Goal: Complete application form: Complete application form

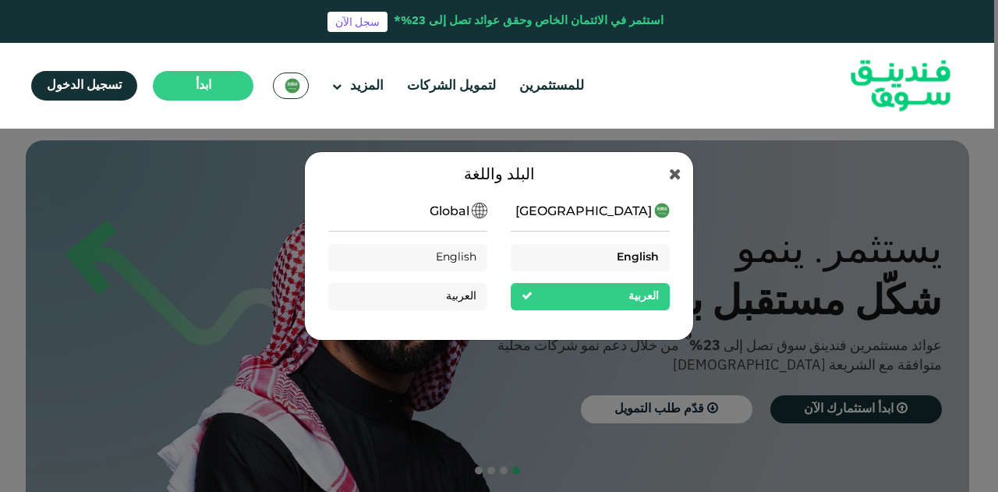
click at [563, 258] on div "English" at bounding box center [590, 257] width 159 height 27
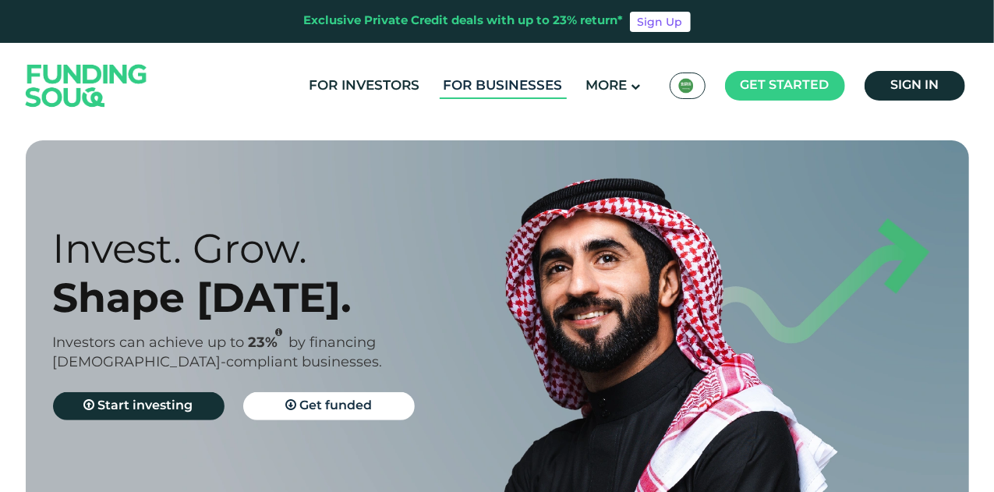
click at [480, 76] on link "For Businesses" at bounding box center [503, 86] width 127 height 26
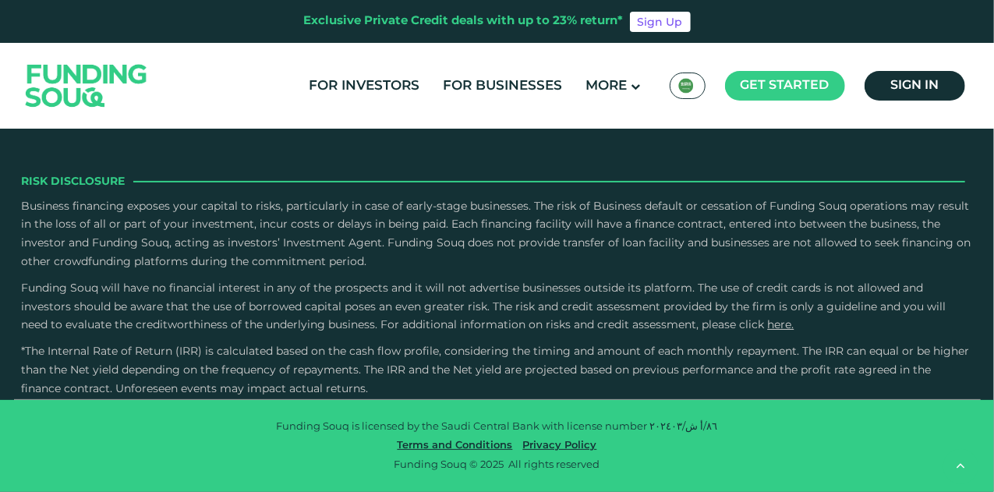
scroll to position [2495, 0]
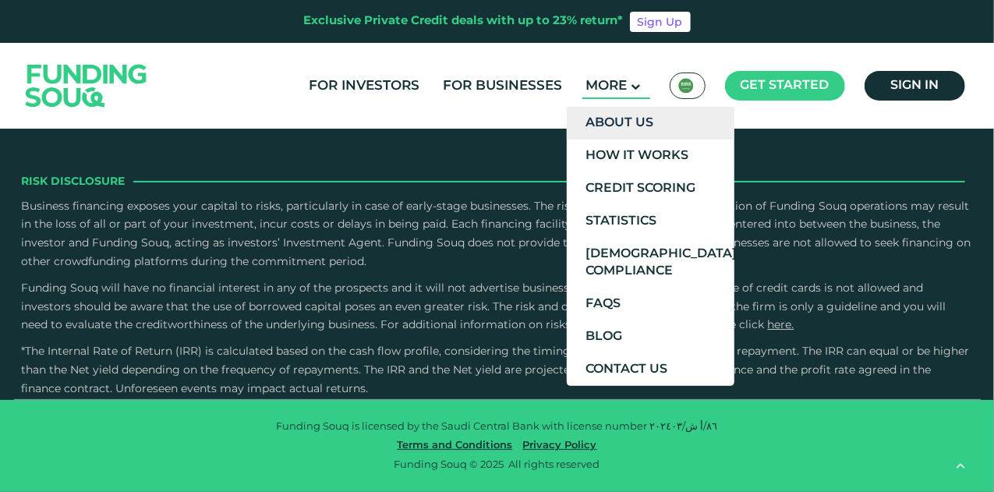
click at [624, 137] on link "About Us" at bounding box center [651, 123] width 168 height 33
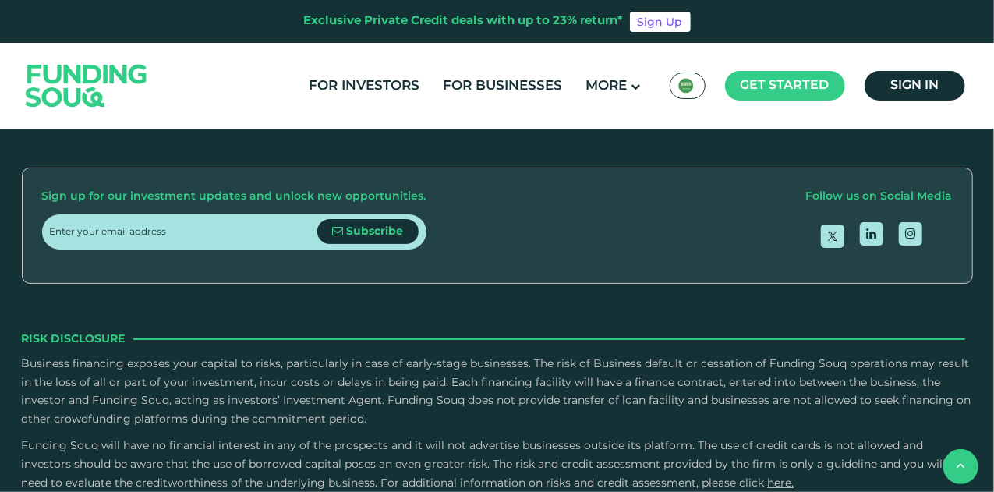
scroll to position [2261, 0]
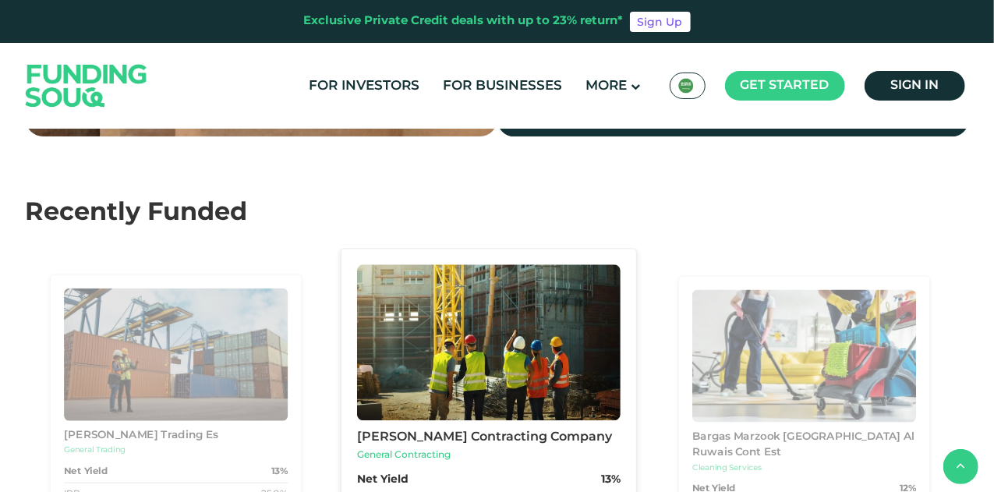
scroll to position [1481, 0]
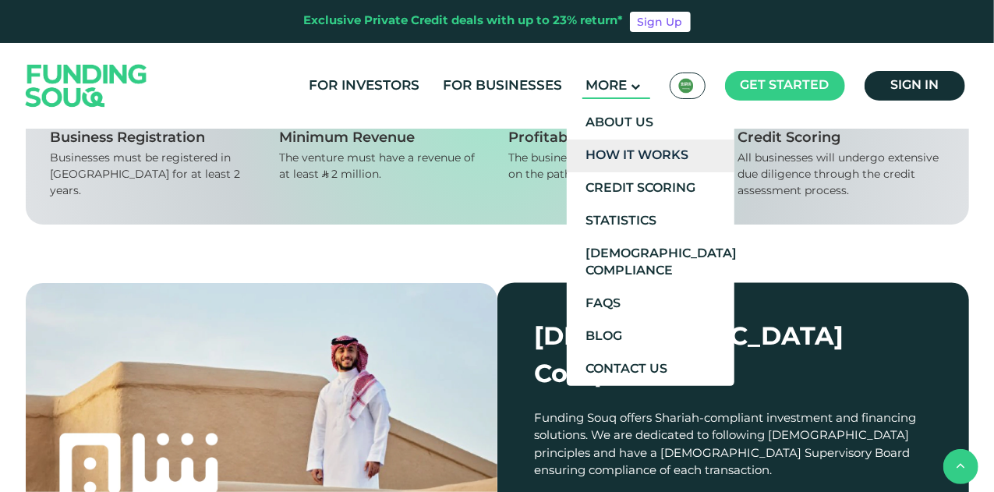
click at [639, 160] on link "How It Works" at bounding box center [651, 156] width 168 height 33
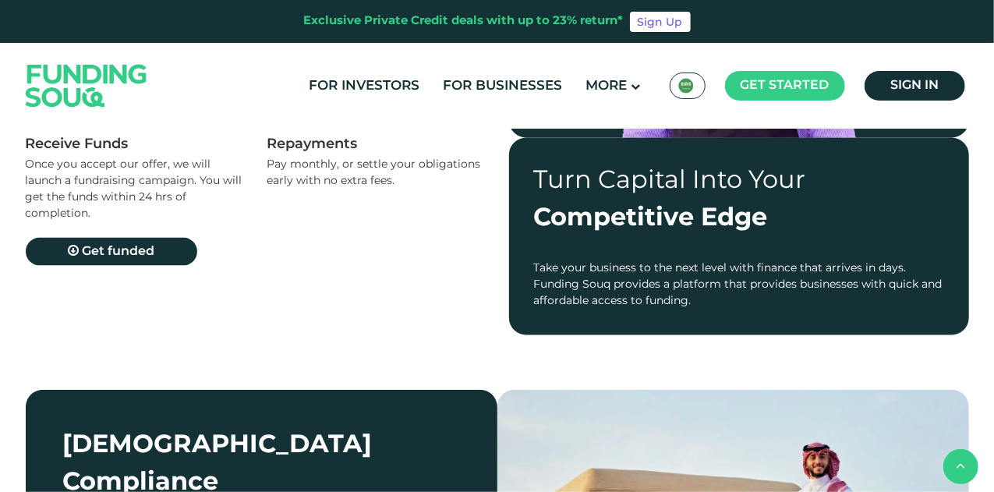
scroll to position [1169, 0]
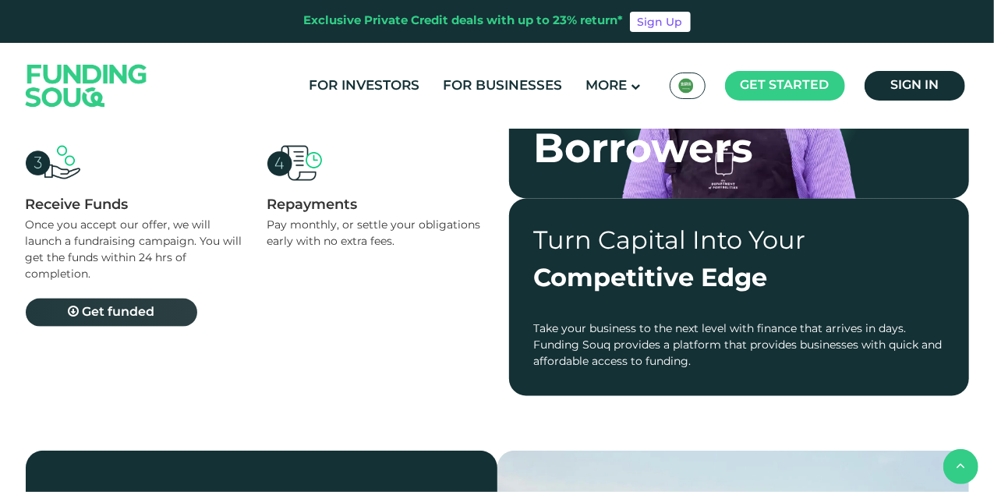
click at [140, 315] on span "Get funded" at bounding box center [118, 312] width 73 height 12
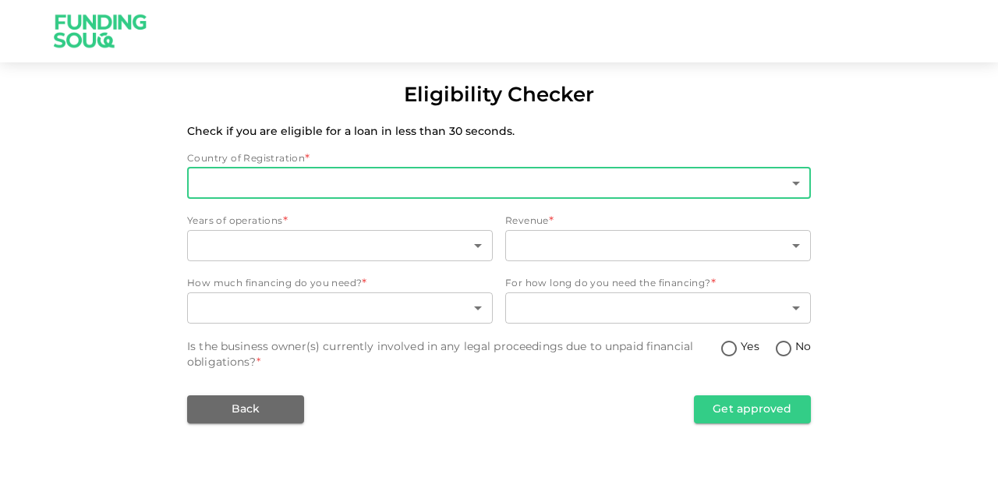
type input "2"
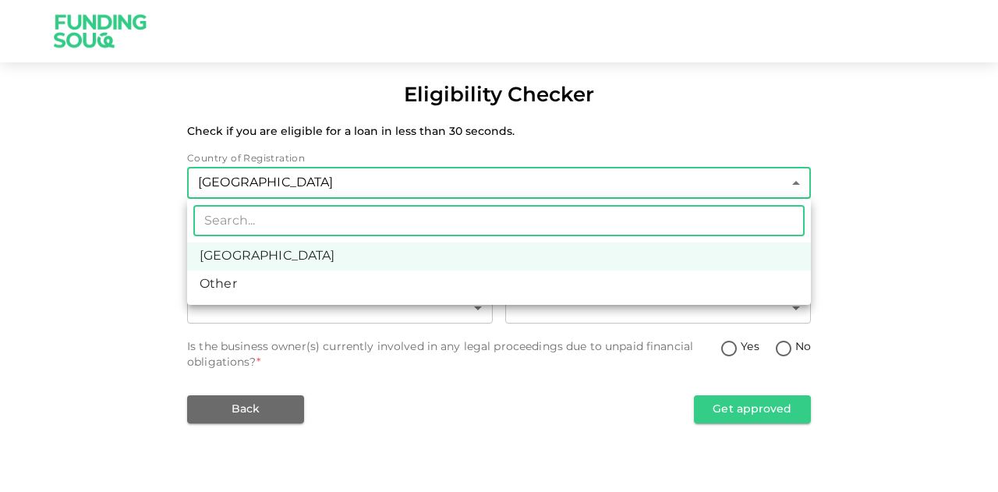
click at [318, 186] on body "Eligibility Checker Check if you are eligible for a loan in less than 30 second…" at bounding box center [499, 246] width 998 height 492
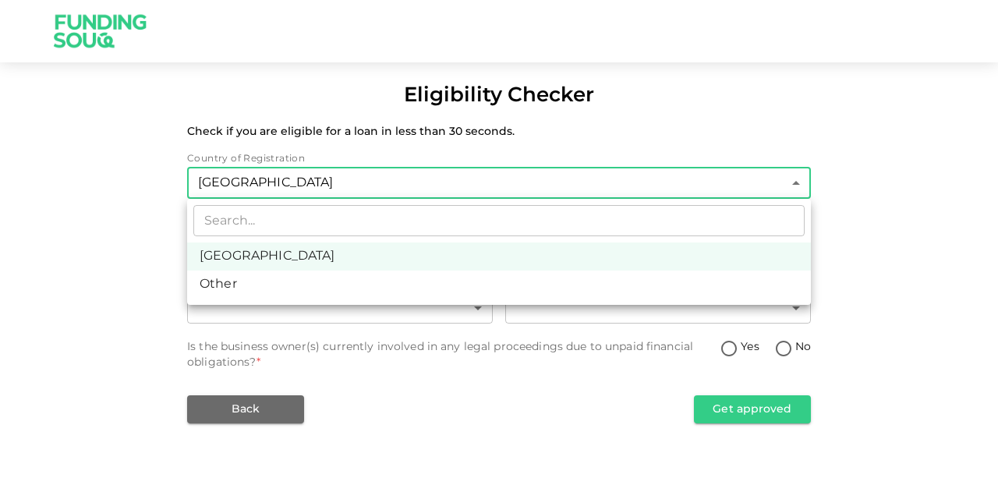
click at [94, 199] on div at bounding box center [499, 246] width 998 height 492
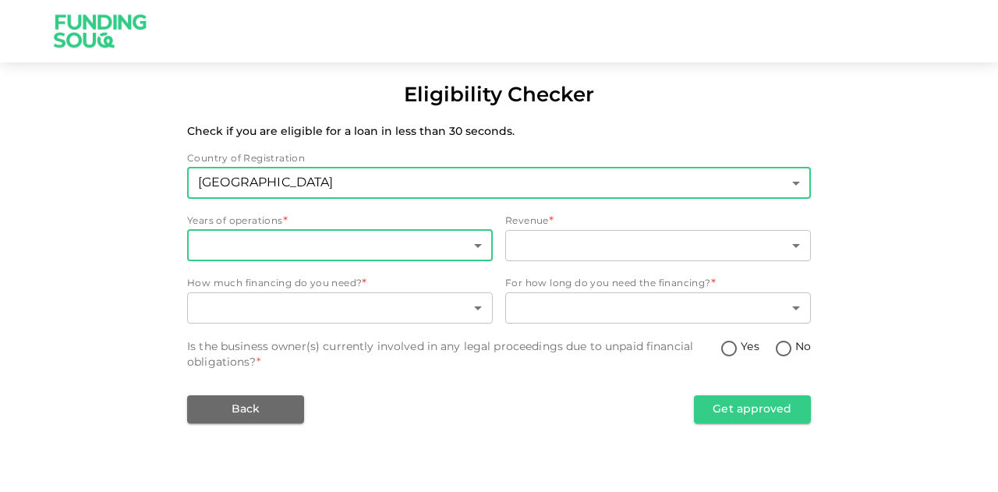
click at [299, 249] on body "Eligibility Checker Check if you are eligible for a loan in less than 30 second…" at bounding box center [499, 246] width 998 height 492
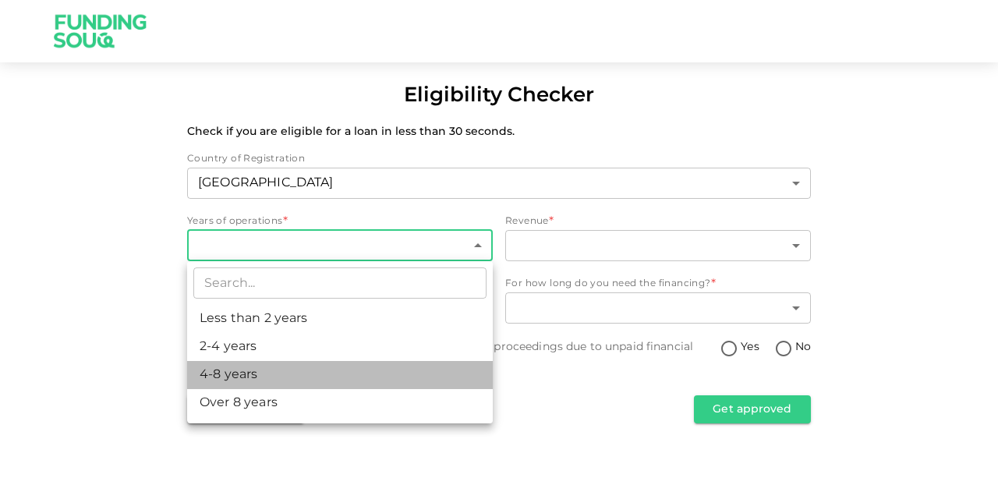
click at [267, 375] on li "4-8 years" at bounding box center [340, 375] width 306 height 28
type input "3"
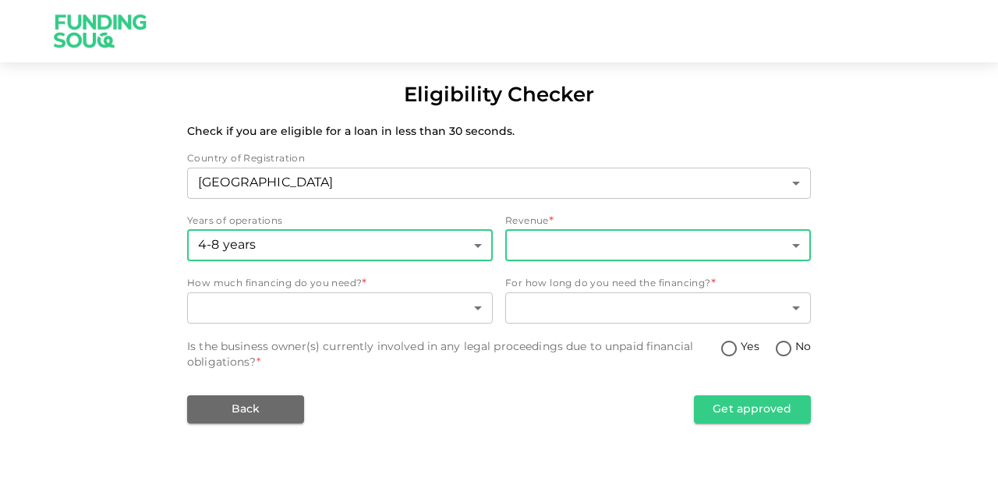
click at [529, 237] on body "Eligibility Checker Check if you are eligible for a loan in less than 30 second…" at bounding box center [499, 246] width 998 height 492
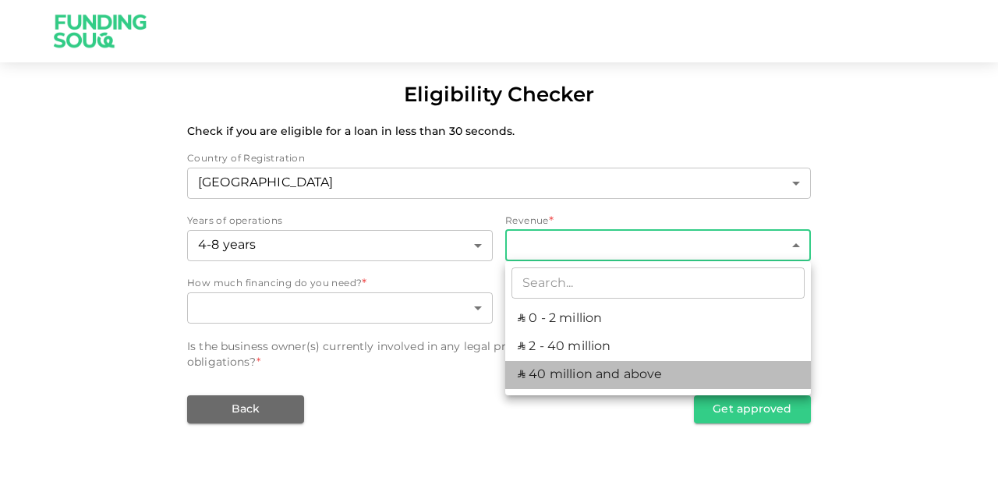
click at [557, 384] on li "ʢ 40 million and above" at bounding box center [658, 375] width 306 height 28
type input "3"
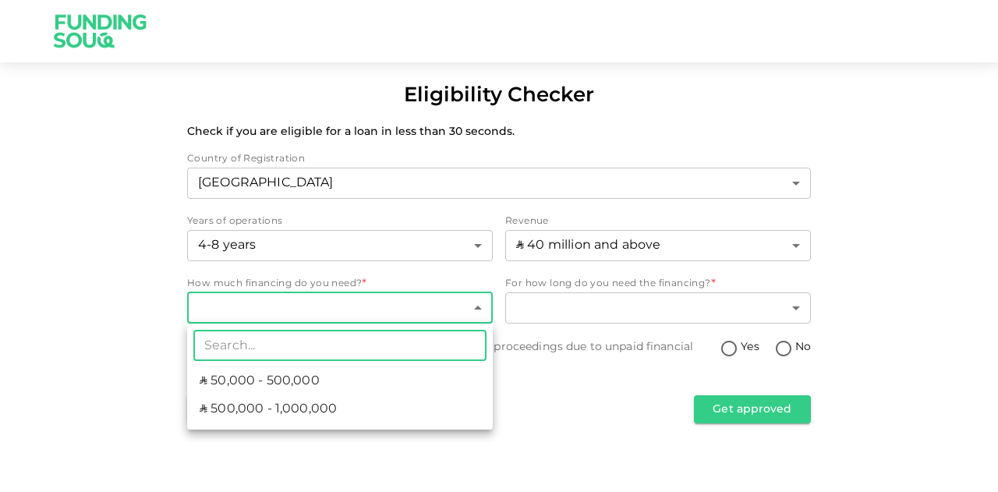
click at [380, 295] on body "Eligibility Checker Check if you are eligible for a loan in less than 30 second…" at bounding box center [499, 246] width 998 height 492
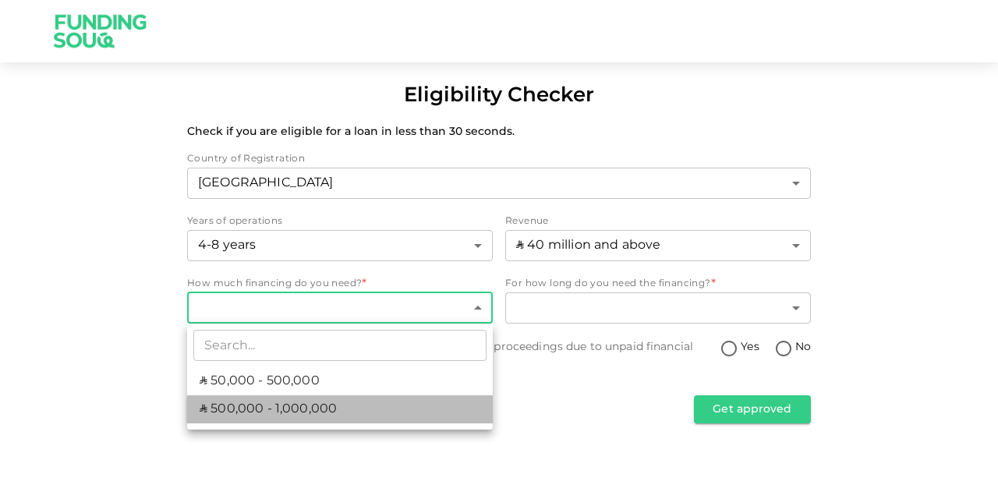
click at [305, 397] on li "ʢ 500,000 - 1,000,000" at bounding box center [340, 409] width 306 height 28
type input "2"
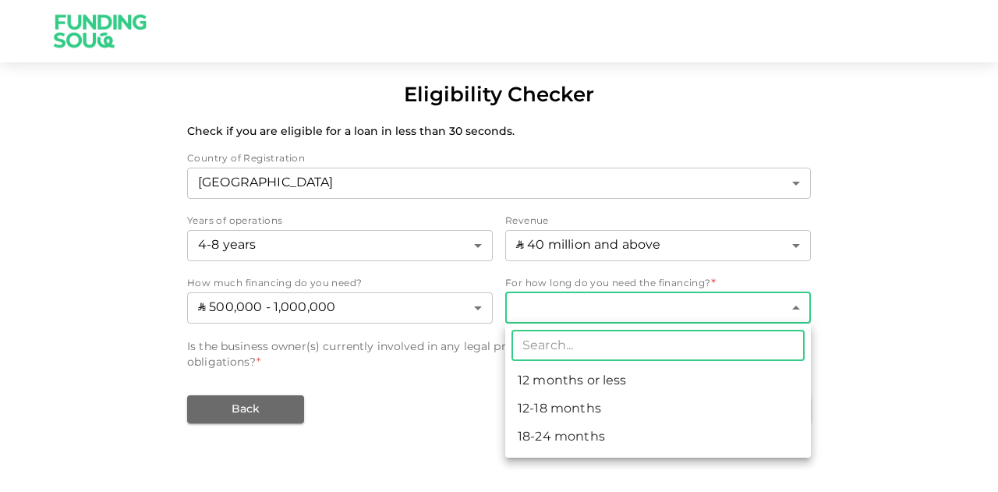
click at [550, 314] on body "Eligibility Checker Check if you are eligible for a loan in less than 30 second…" at bounding box center [499, 246] width 998 height 492
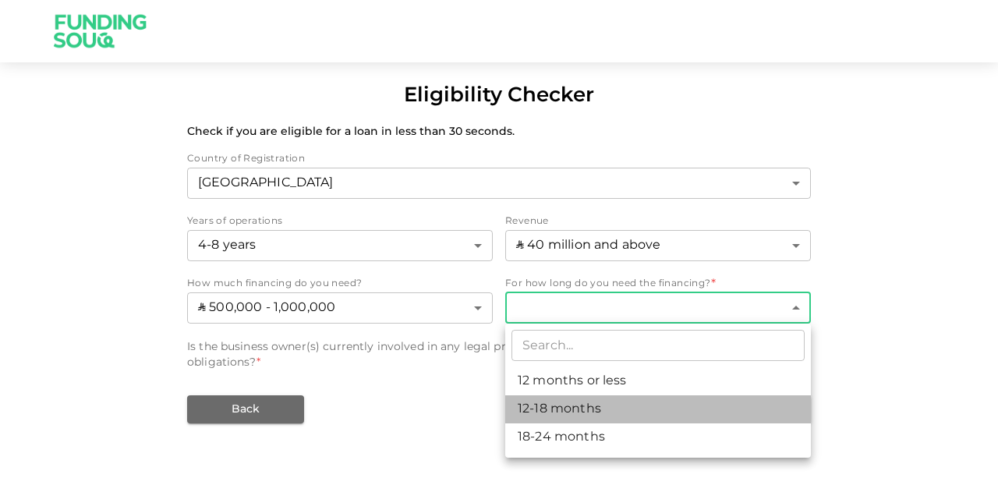
click at [542, 409] on li "12-18 months" at bounding box center [658, 409] width 306 height 28
type input "2"
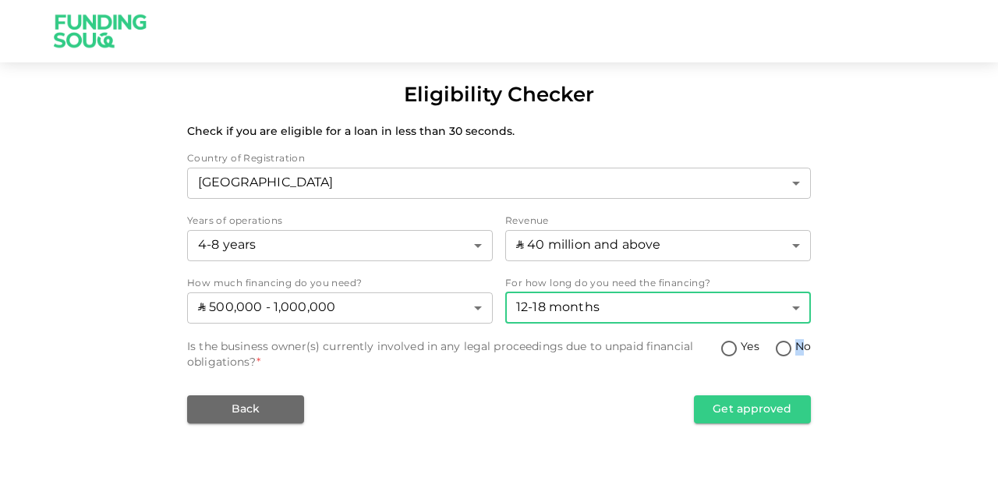
click at [798, 347] on span "No" at bounding box center [803, 347] width 16 height 16
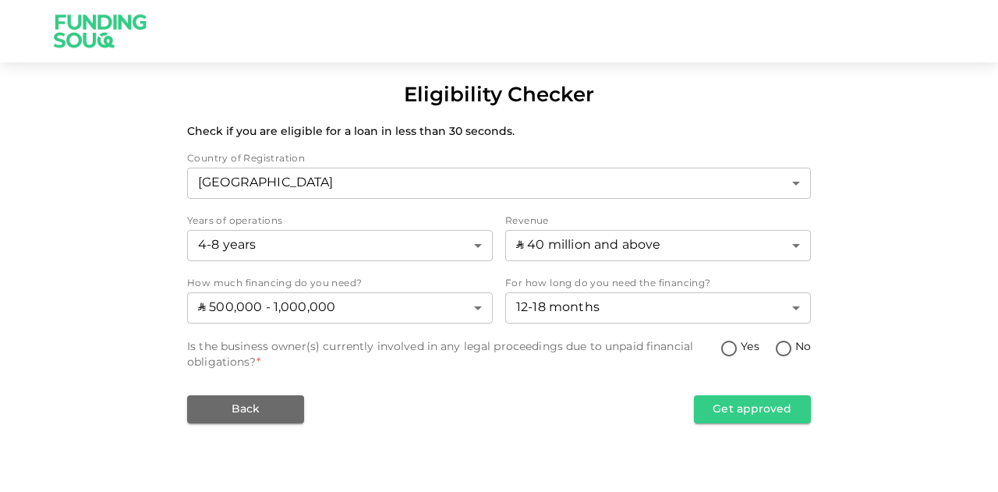
click at [780, 351] on input "No" at bounding box center [783, 349] width 23 height 21
radio input "true"
click at [762, 417] on button "Get approved" at bounding box center [752, 409] width 117 height 28
